Goal: Task Accomplishment & Management: Complete application form

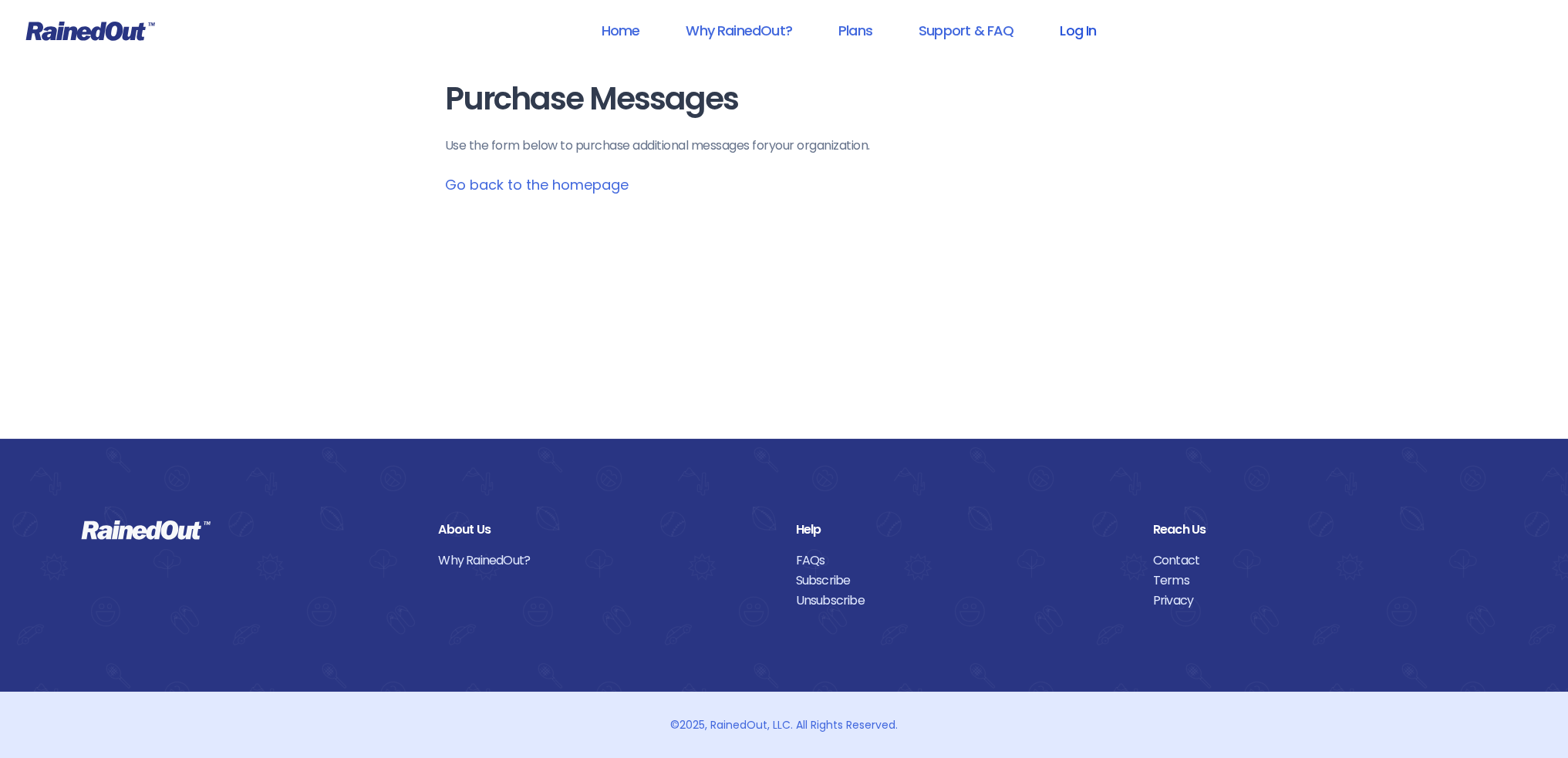
click at [1062, 34] on link "Log In" at bounding box center [1078, 30] width 76 height 34
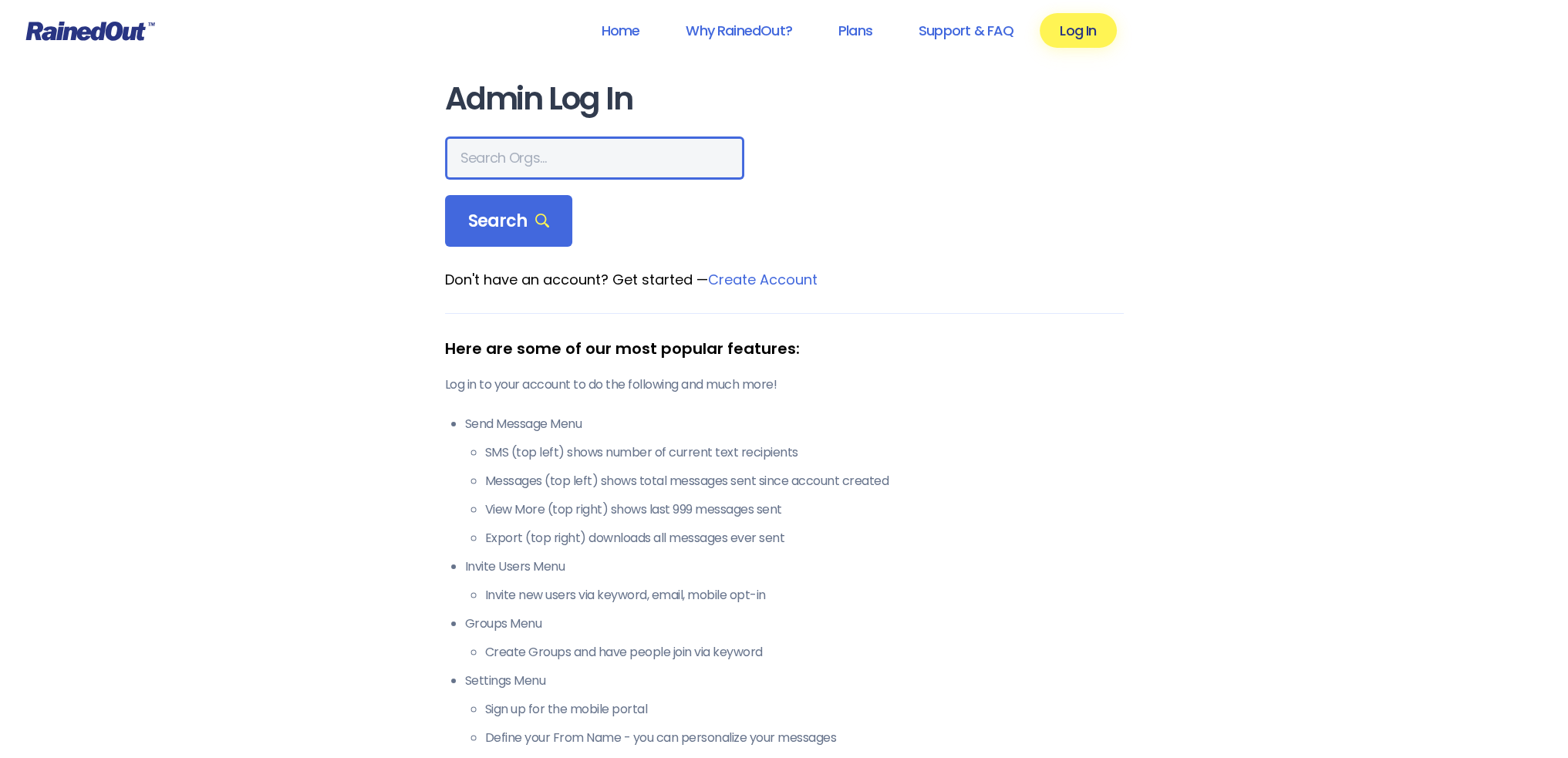
click at [627, 147] on input "text" at bounding box center [595, 158] width 299 height 43
type input "ltp [PERSON_NAME]"
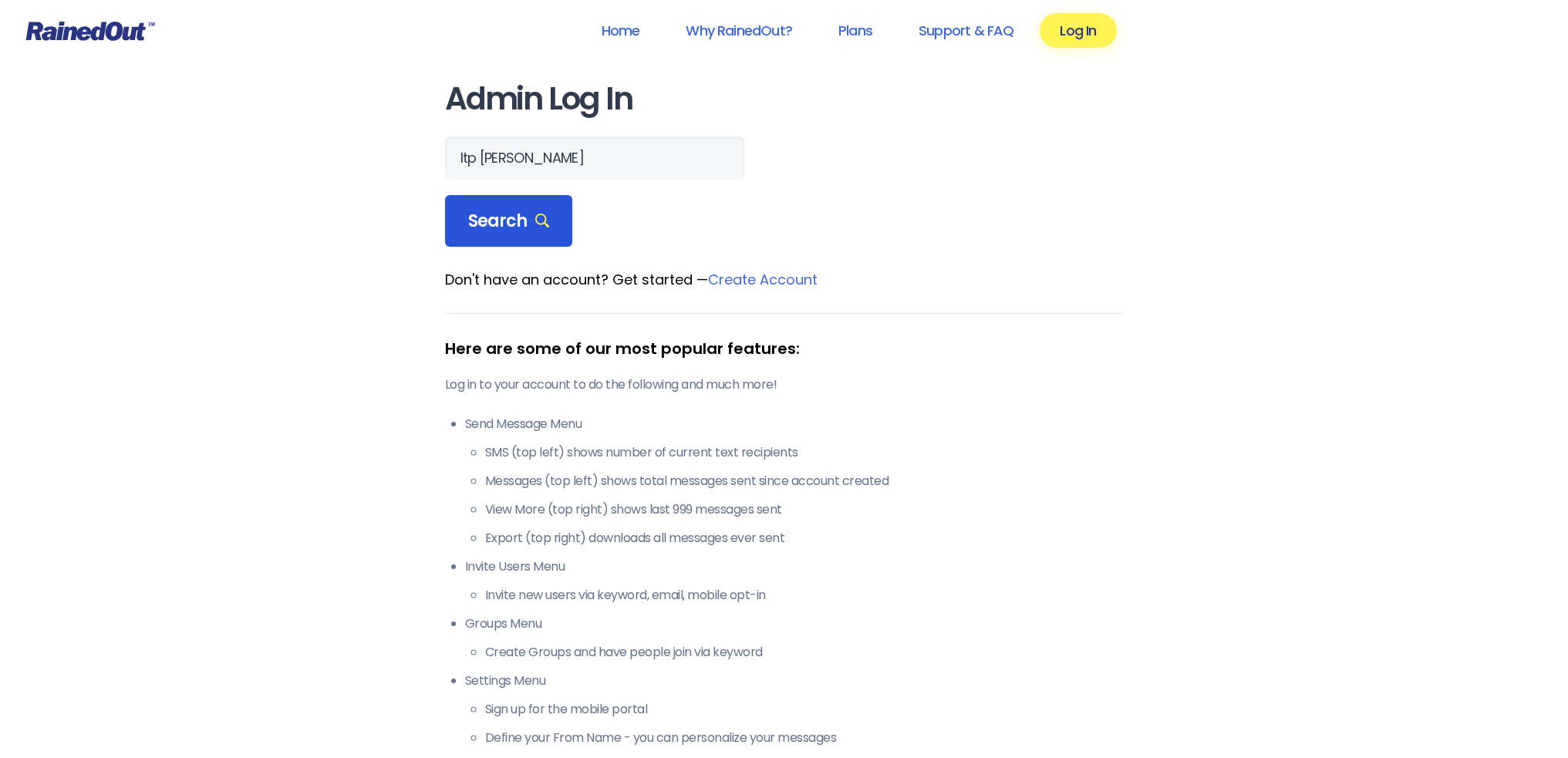
click at [500, 216] on span "Search" at bounding box center [508, 222] width 81 height 22
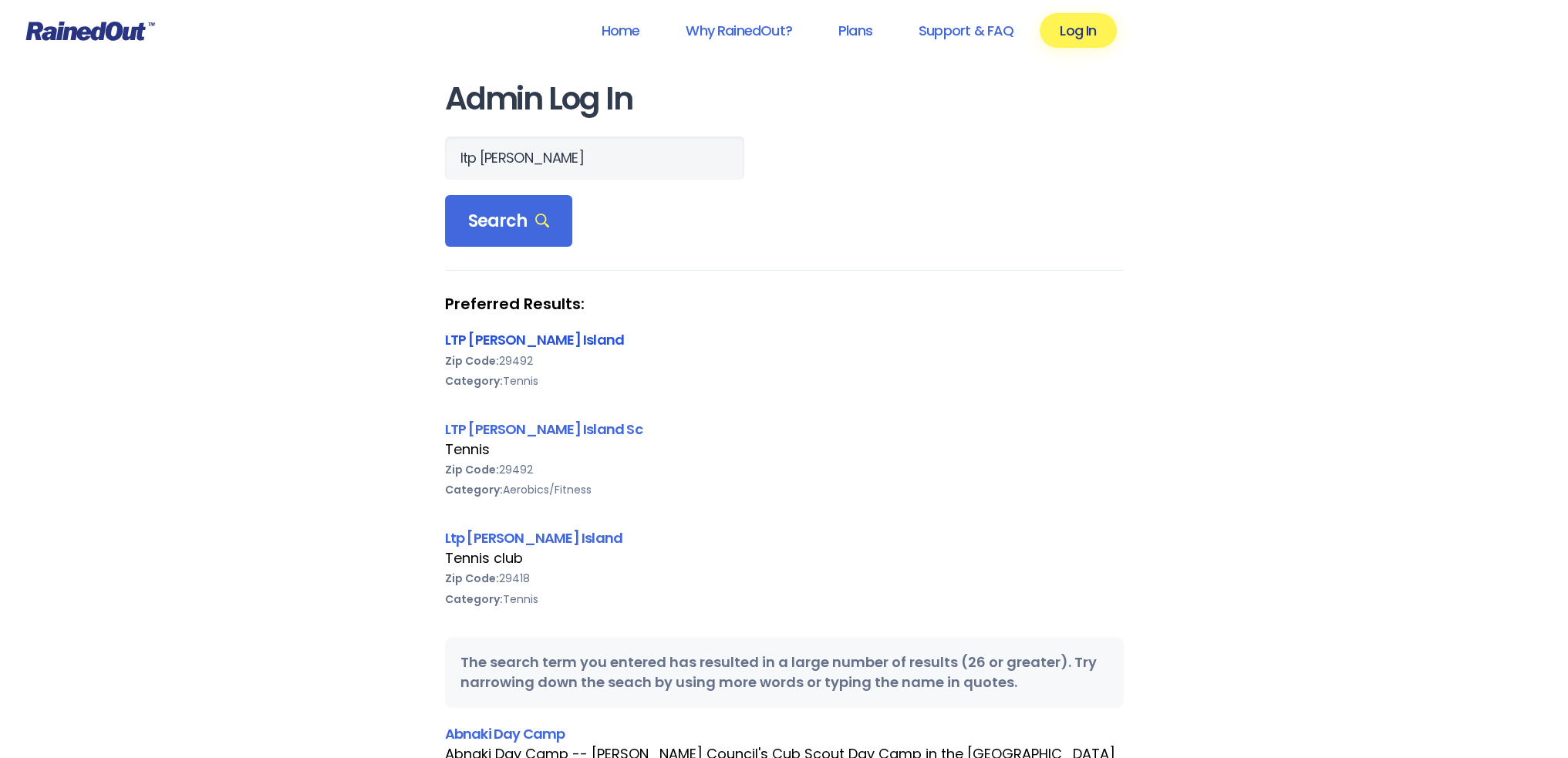
click at [481, 335] on link "LTP [PERSON_NAME] Island" at bounding box center [535, 339] width 180 height 19
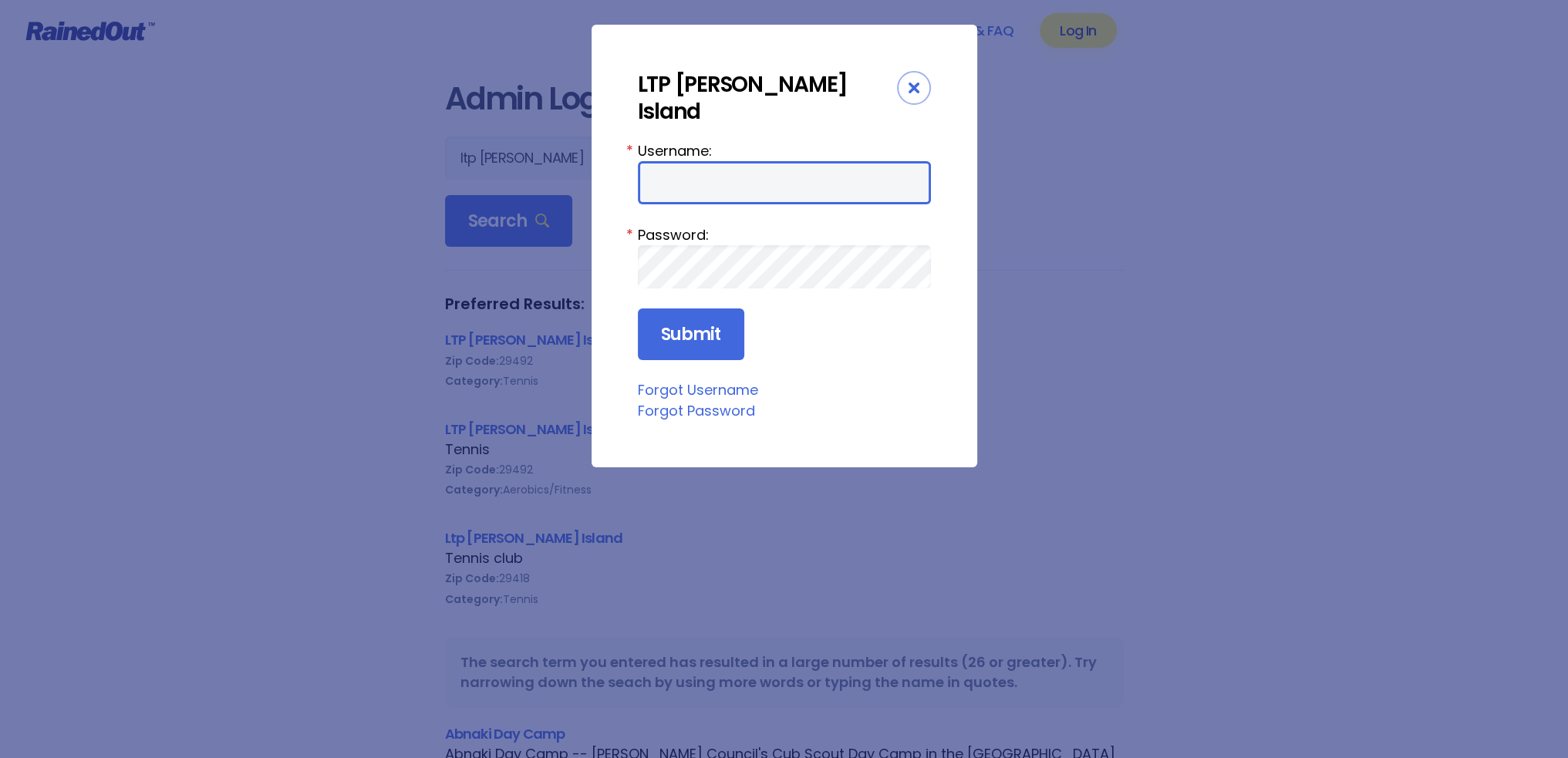
click at [732, 161] on input "Username:" at bounding box center [784, 182] width 293 height 43
type input "f"
type input "tennis"
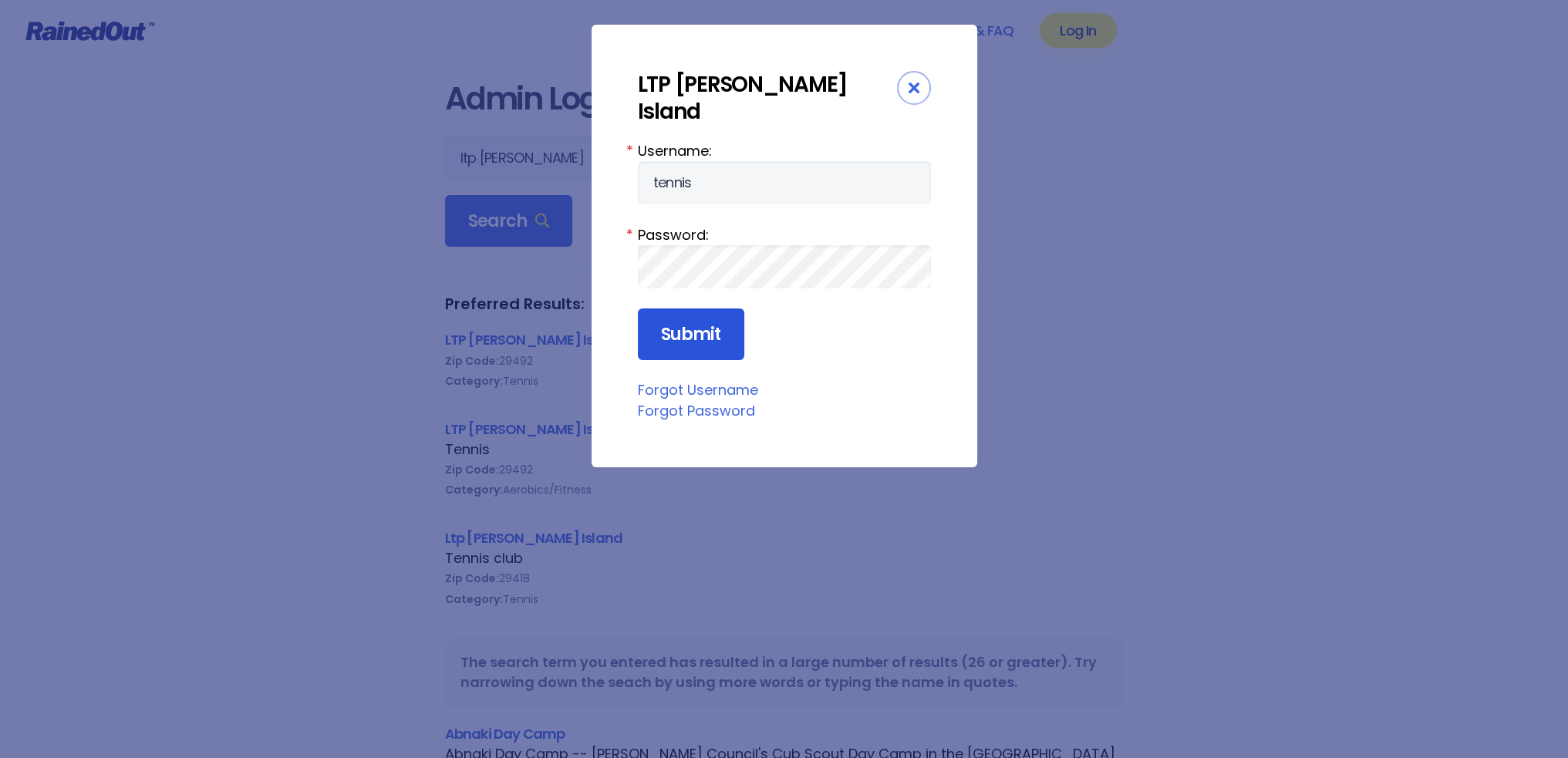
click at [665, 316] on input "Submit" at bounding box center [690, 334] width 107 height 52
